Goal: Contribute content

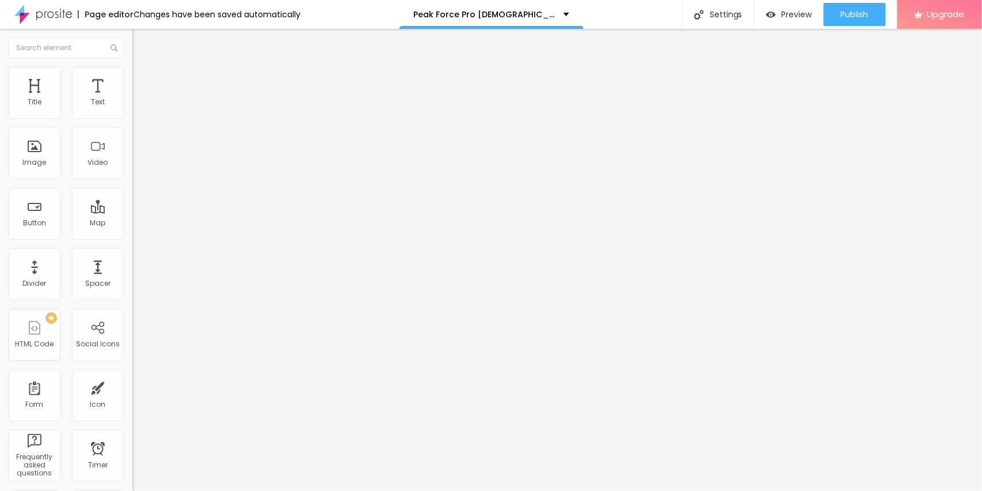
click at [132, 108] on input "entre em contato" at bounding box center [201, 103] width 138 height 12
paste input "Start Exploring"
type input "Start Exploring"
click at [132, 237] on input "https://" at bounding box center [201, 232] width 138 height 12
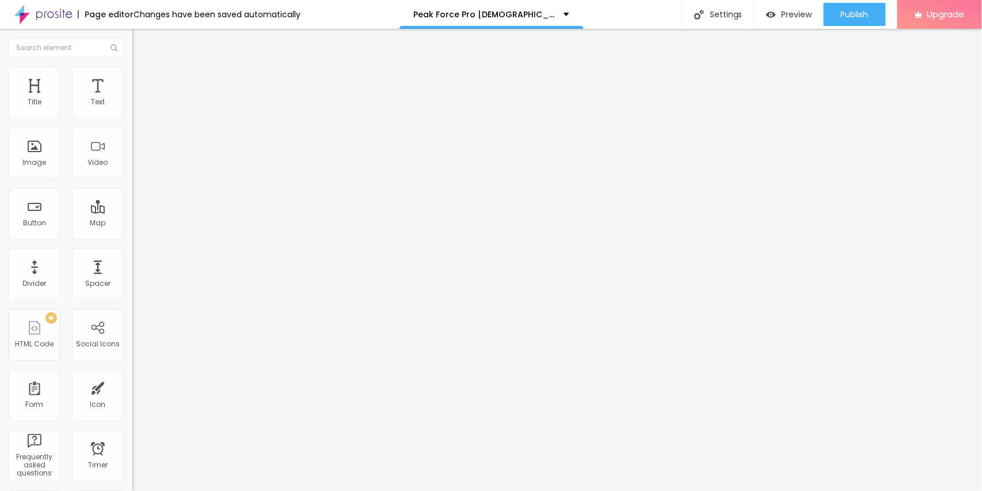
paste input "[DOMAIN_NAME][URL][DEMOGRAPHIC_DATA][MEDICAL_DATA]"
type input "[URL][DOMAIN_NAME][DEMOGRAPHIC_DATA][MEDICAL_DATA]"
click at [132, 99] on span "Change image" at bounding box center [163, 94] width 62 height 10
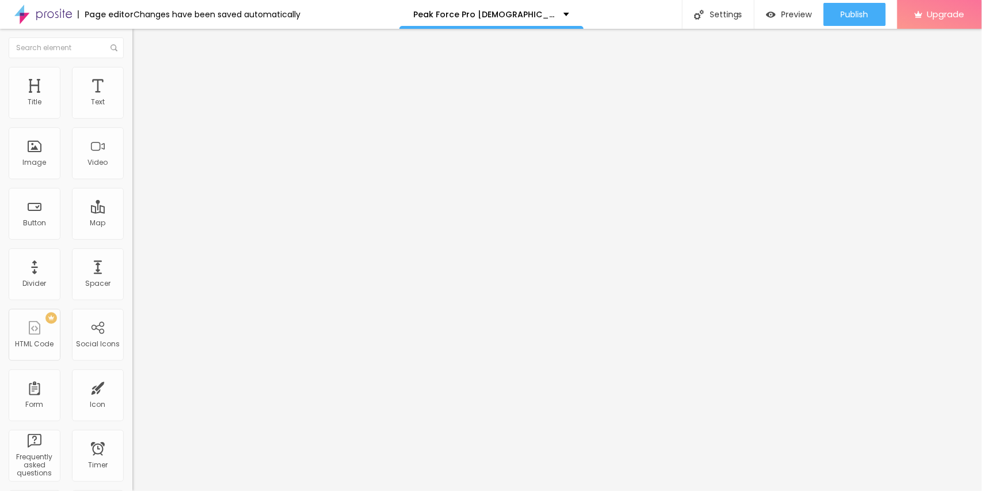
click at [132, 236] on input "https://" at bounding box center [201, 231] width 138 height 12
paste input "[DOMAIN_NAME][URL][DEMOGRAPHIC_DATA][MEDICAL_DATA]"
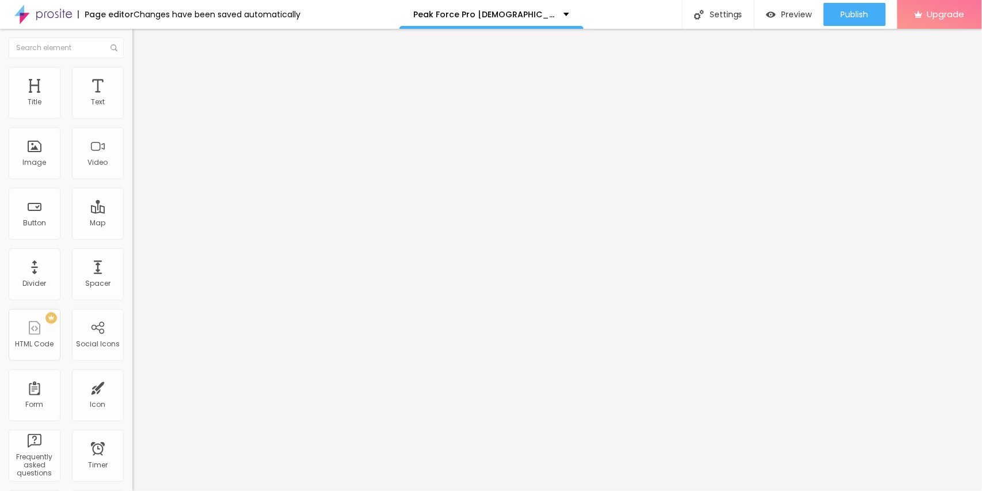
scroll to position [0, 97]
type input "[URL][DOMAIN_NAME][DEMOGRAPHIC_DATA][MEDICAL_DATA]"
click at [872, 13] on button "Publish" at bounding box center [855, 14] width 62 height 23
drag, startPoint x: 56, startPoint y: 9, endPoint x: 50, endPoint y: 17, distance: 10.6
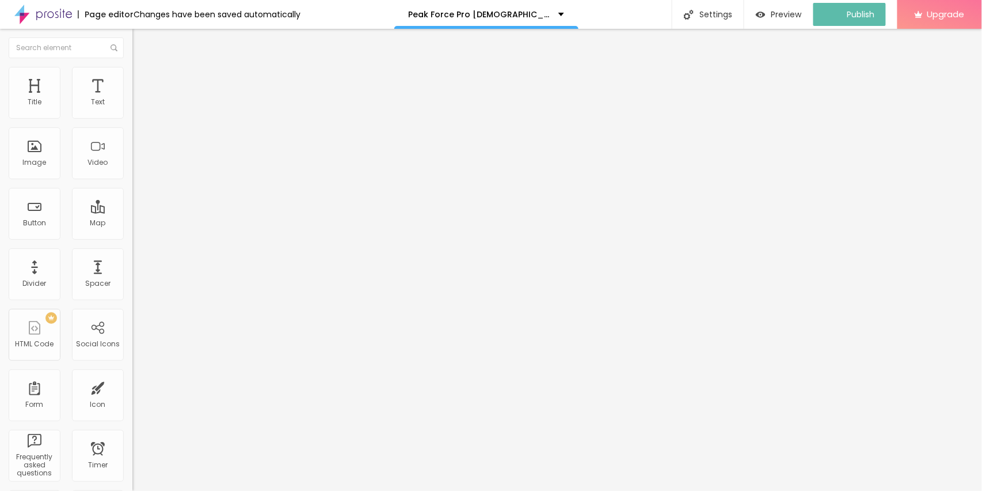
click at [56, 10] on img at bounding box center [43, 14] width 58 height 29
